Goal: Task Accomplishment & Management: Manage account settings

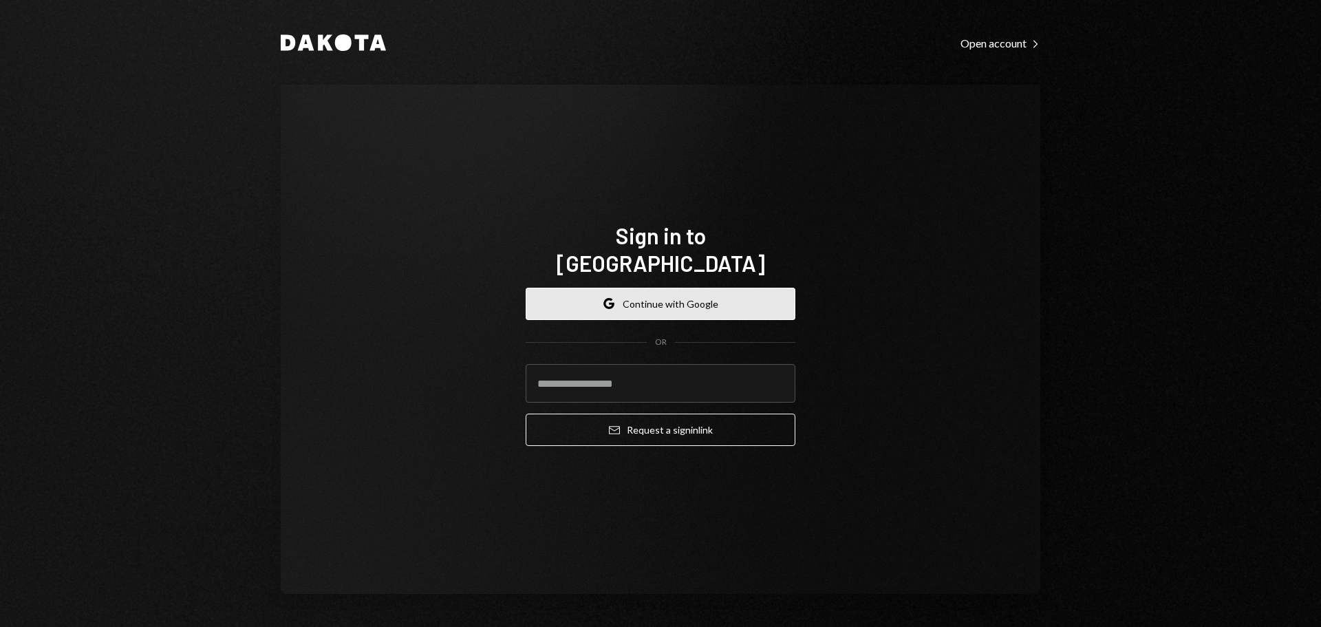
click at [684, 298] on button "Google Continue with Google" at bounding box center [660, 303] width 270 height 32
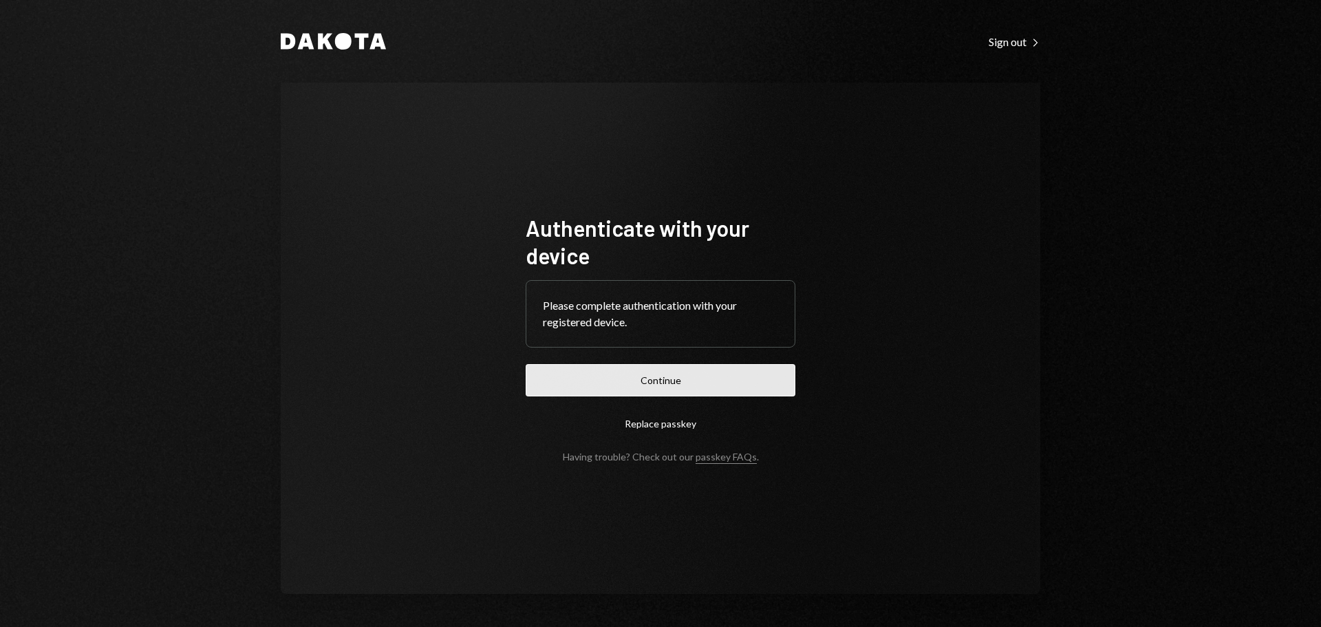
click at [664, 379] on button "Continue" at bounding box center [660, 380] width 270 height 32
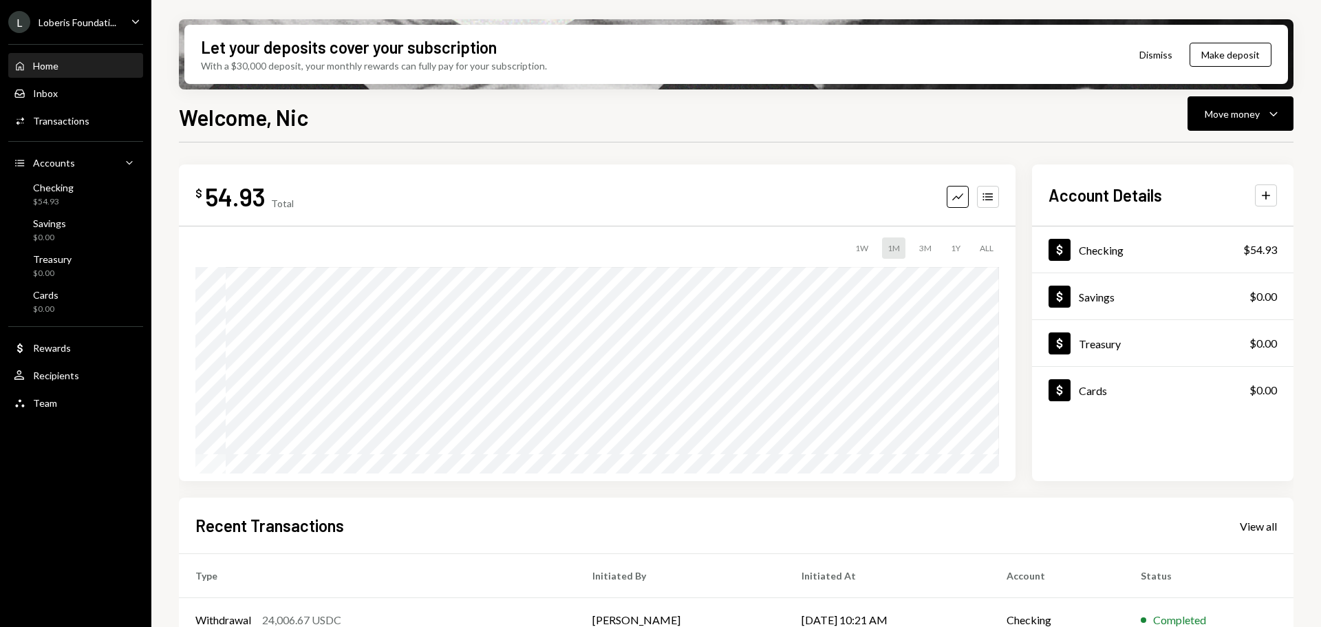
click at [111, 11] on div "[PERSON_NAME] Foundati..." at bounding box center [62, 22] width 108 height 22
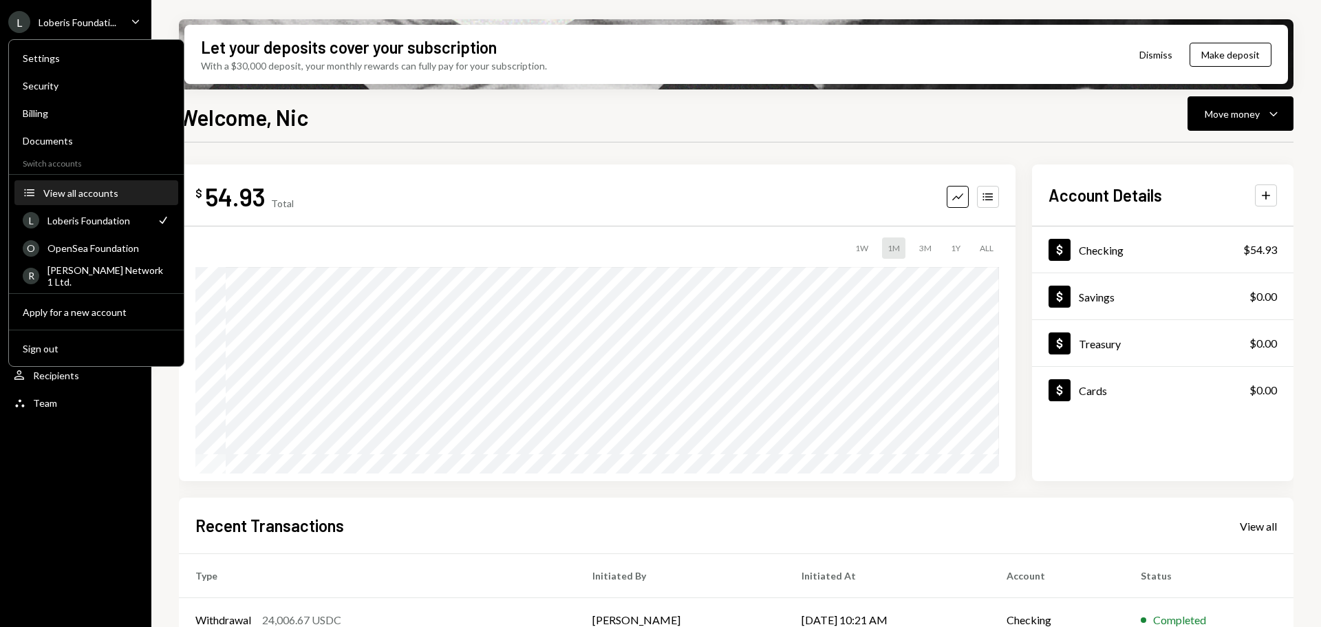
click at [91, 193] on div "View all accounts" at bounding box center [106, 193] width 127 height 12
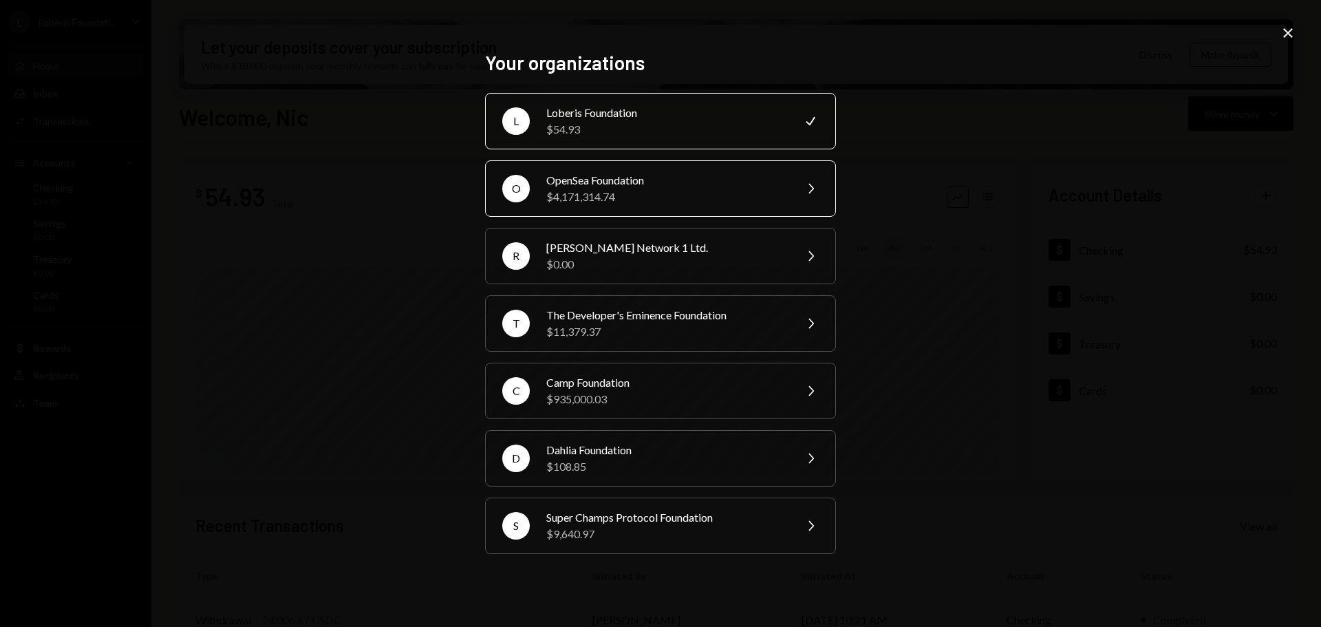
click at [706, 191] on div "$4,171,314.74" at bounding box center [665, 196] width 239 height 17
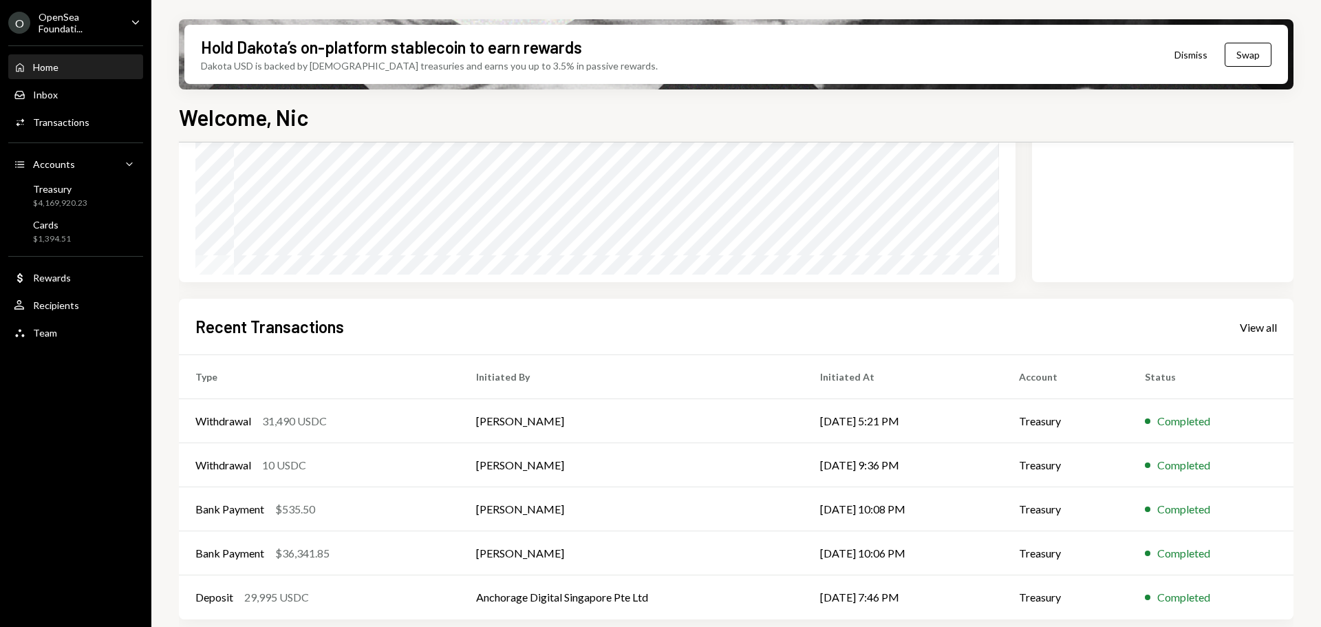
scroll to position [203, 0]
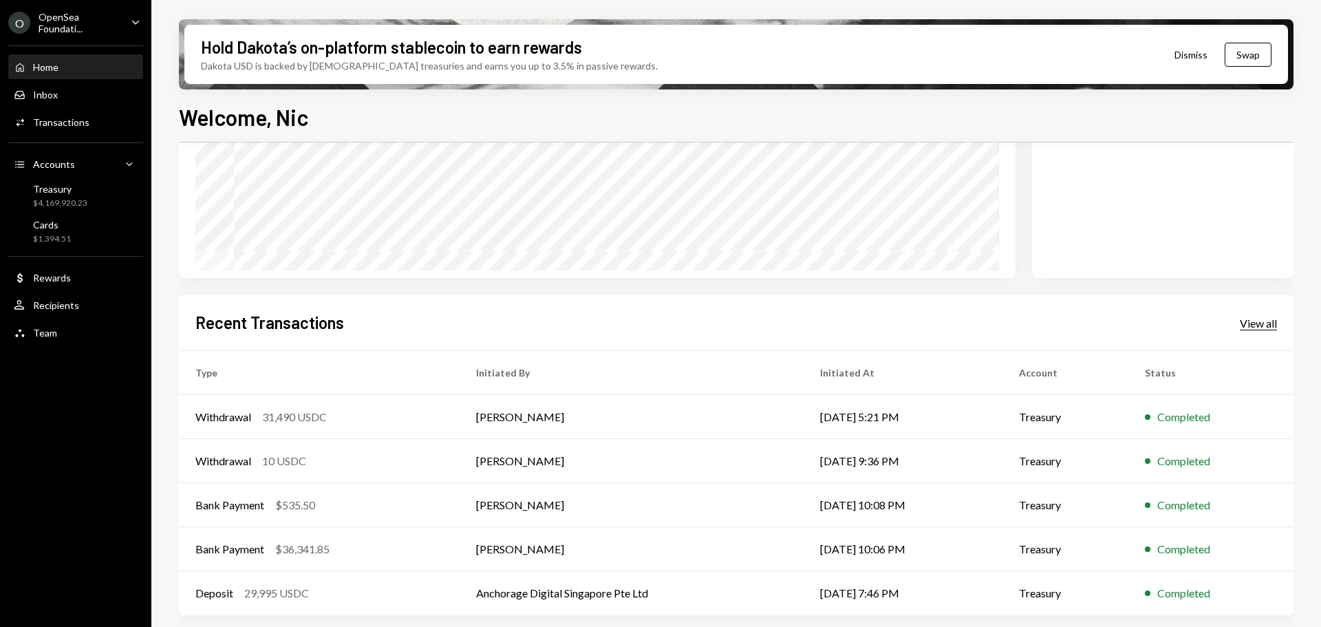
click at [1249, 327] on div "View all" at bounding box center [1257, 323] width 37 height 14
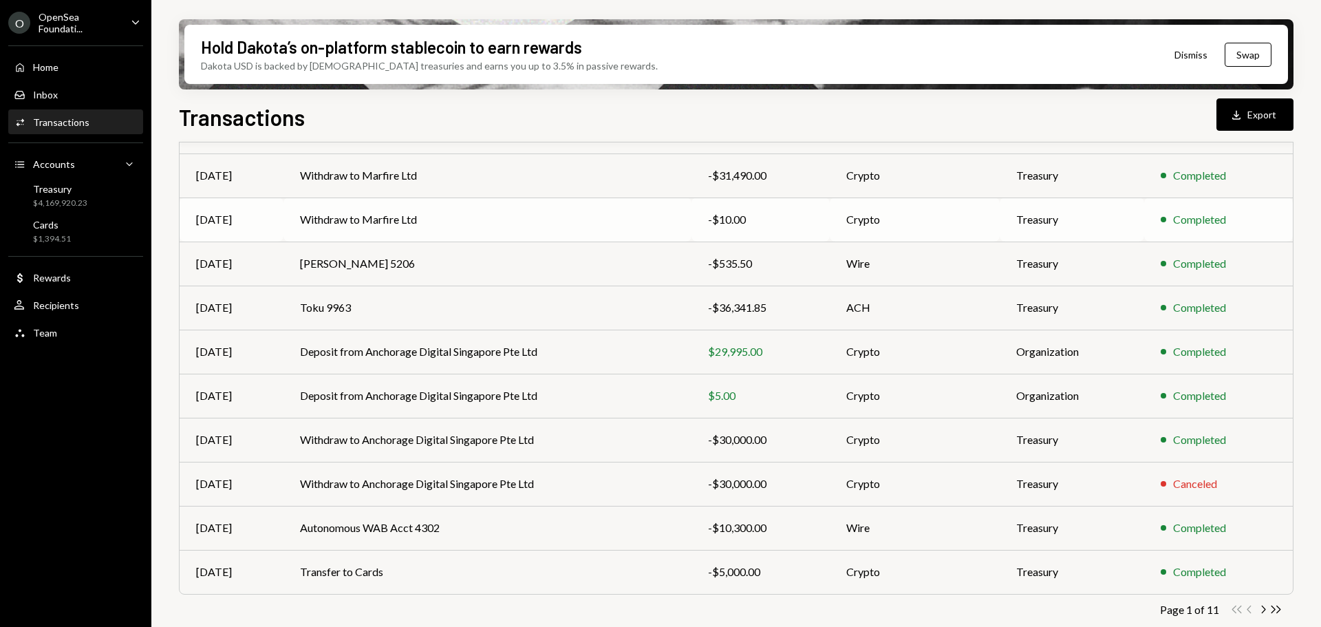
scroll to position [157, 0]
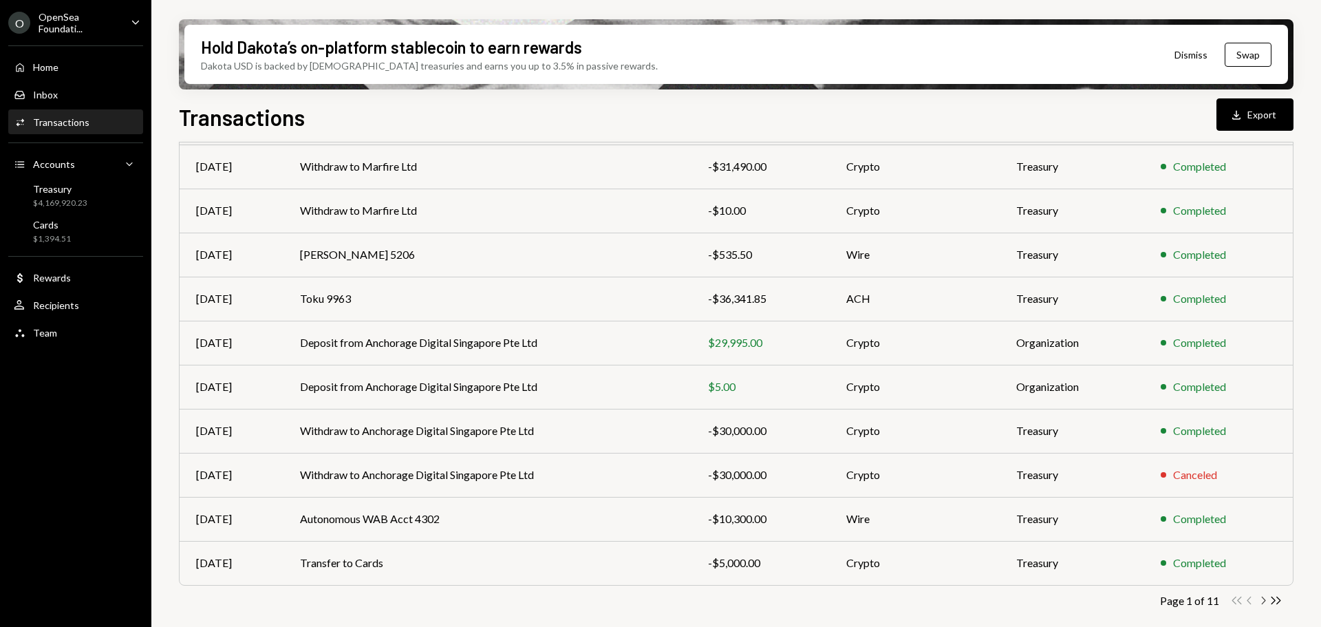
click at [1261, 598] on icon "Chevron Right" at bounding box center [1262, 600] width 13 height 13
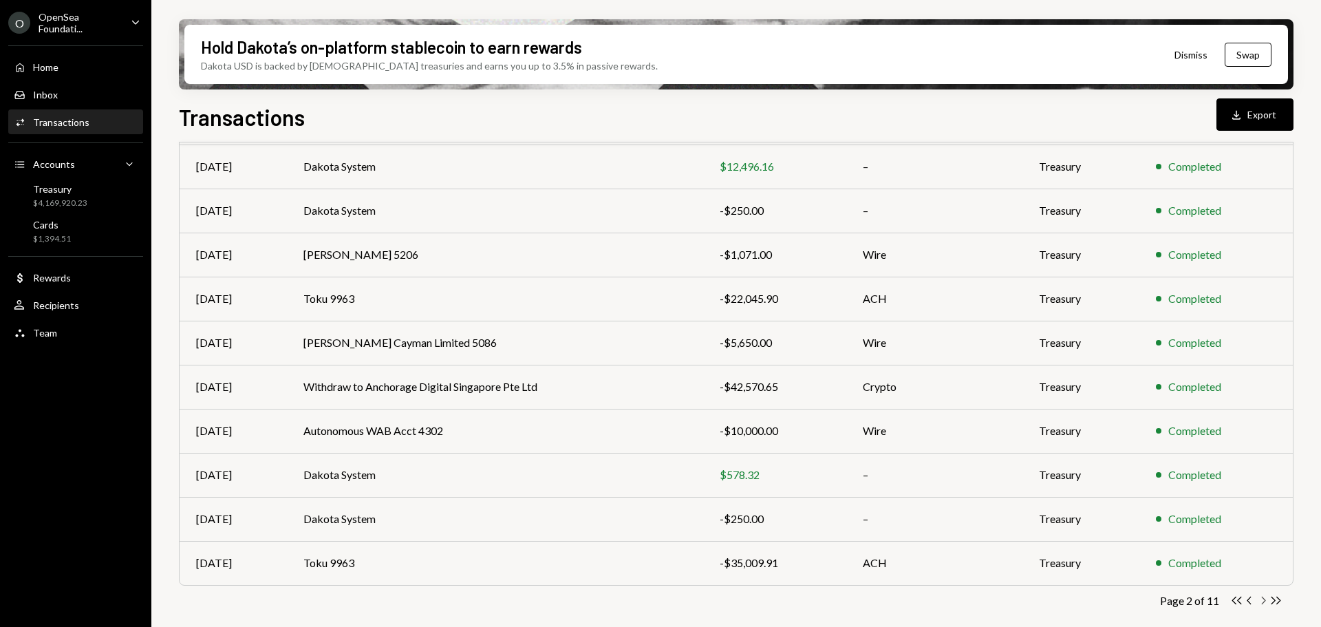
click at [1261, 603] on icon "Chevron Right" at bounding box center [1262, 600] width 13 height 13
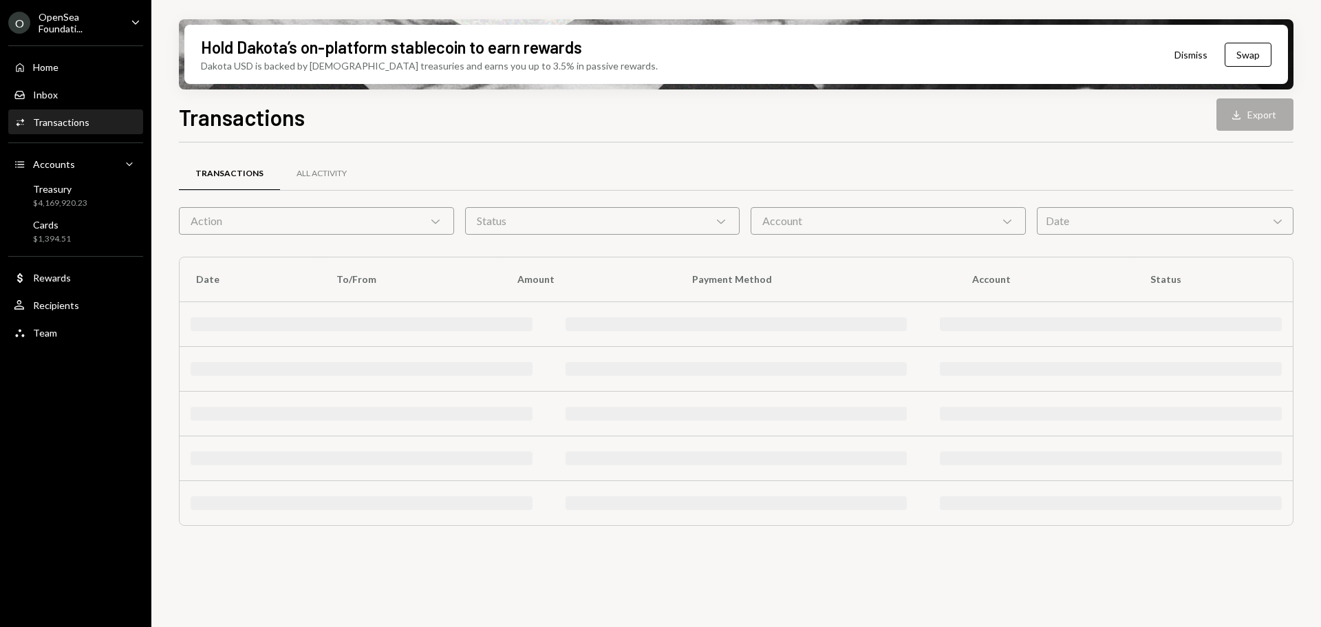
scroll to position [0, 0]
